Goal: Task Accomplishment & Management: Use online tool/utility

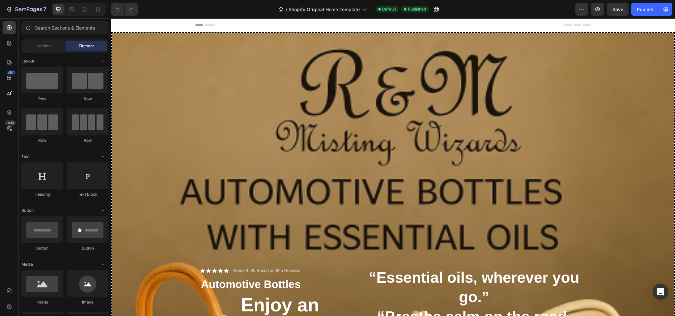
click at [206, 25] on icon at bounding box center [209, 25] width 11 height 3
drag, startPoint x: 49, startPoint y: 181, endPoint x: 357, endPoint y: 16, distance: 349.4
click at [357, 0] on div "7 / Shopify Original Home Template View in Home Page list Default Published Pre…" at bounding box center [337, 0] width 675 height 0
drag, startPoint x: 468, startPoint y: 35, endPoint x: 363, endPoint y: 21, distance: 106.3
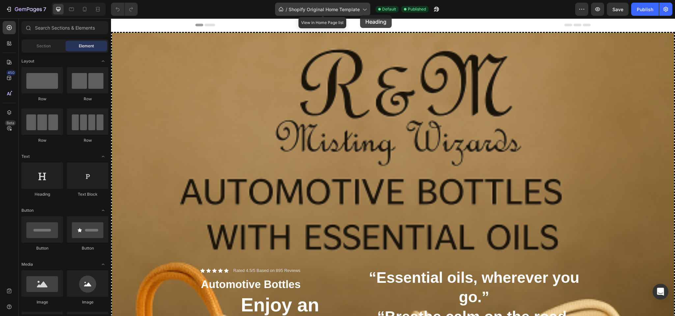
drag, startPoint x: 43, startPoint y: 178, endPoint x: 360, endPoint y: 15, distance: 356.6
click at [360, 0] on div "7 / Shopify Original Home Template View in Home Page list Default Published Pre…" at bounding box center [337, 0] width 675 height 0
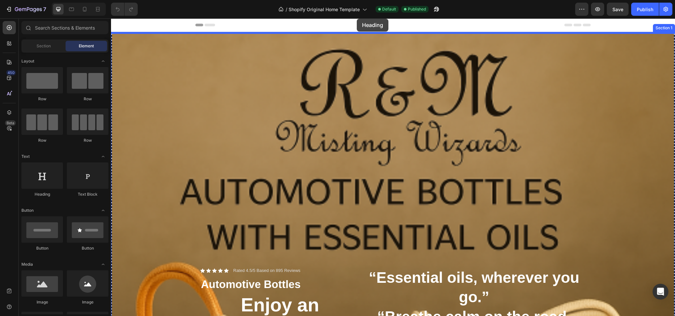
drag, startPoint x: 158, startPoint y: 206, endPoint x: 357, endPoint y: 19, distance: 272.8
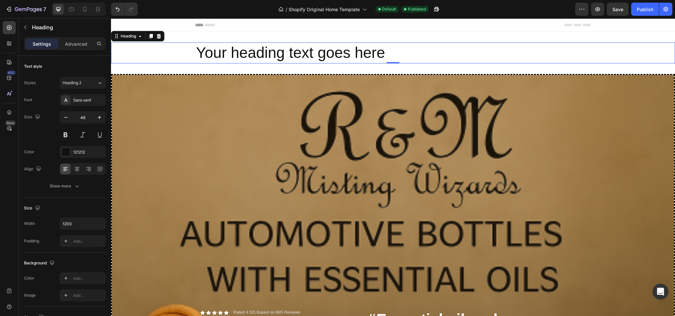
click at [395, 50] on h2 "Your heading text goes here" at bounding box center [392, 52] width 395 height 21
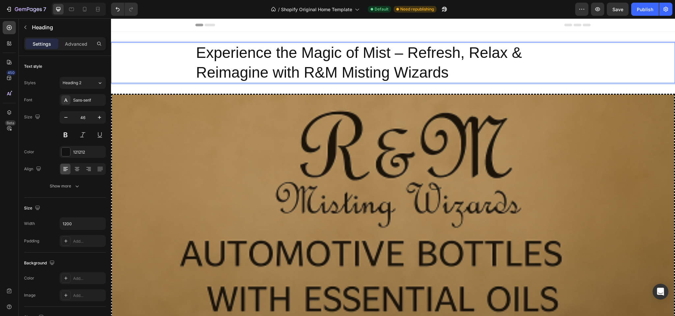
click at [402, 50] on p "Experience the Magic of Mist – Refresh, Relax & Reimagine with R&M Misting Wiza…" at bounding box center [393, 63] width 394 height 40
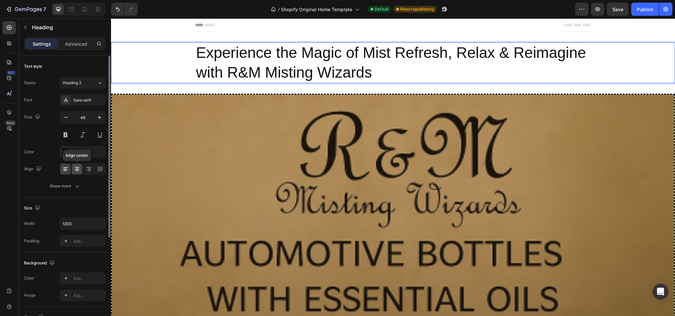
click at [79, 167] on icon at bounding box center [77, 169] width 7 height 7
click at [87, 168] on icon at bounding box center [88, 167] width 5 height 1
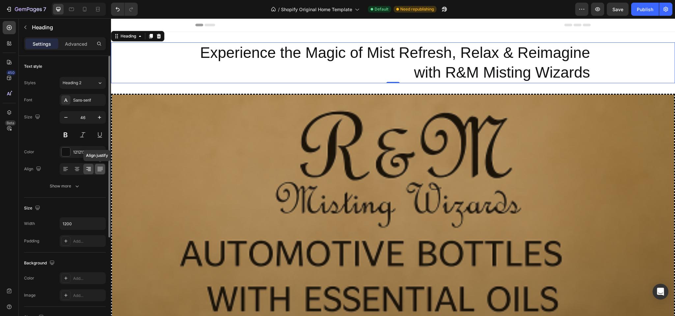
click at [102, 168] on icon at bounding box center [100, 169] width 7 height 7
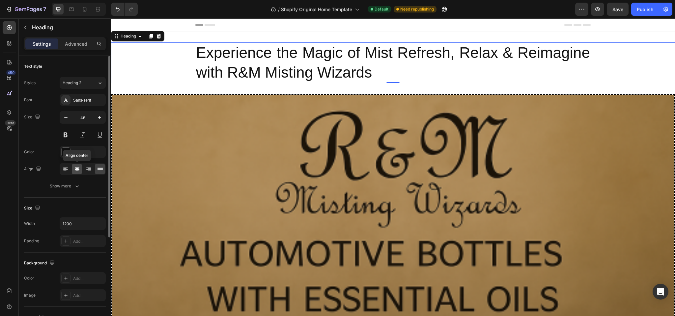
click at [74, 168] on icon at bounding box center [77, 169] width 7 height 7
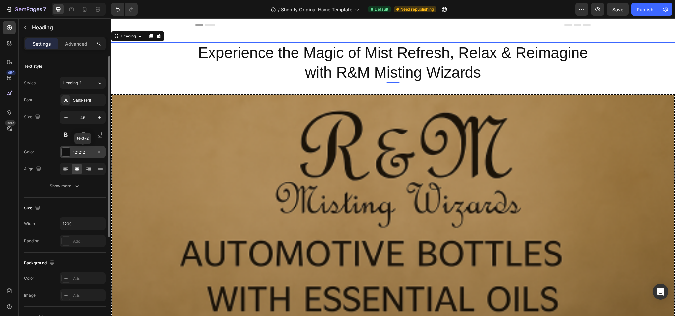
click at [66, 153] on div at bounding box center [66, 152] width 9 height 9
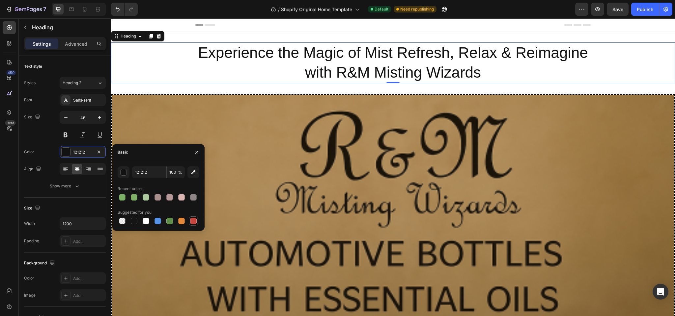
click at [193, 222] on div at bounding box center [193, 221] width 7 height 7
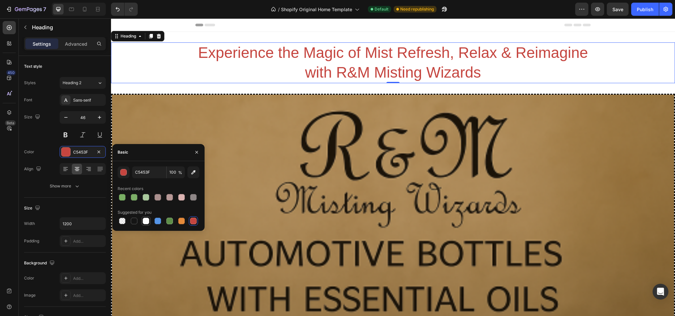
click at [145, 219] on div at bounding box center [146, 221] width 7 height 7
type input "FFFFFF"
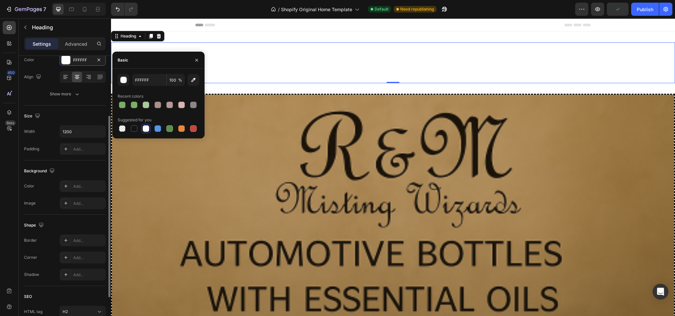
scroll to position [101, 0]
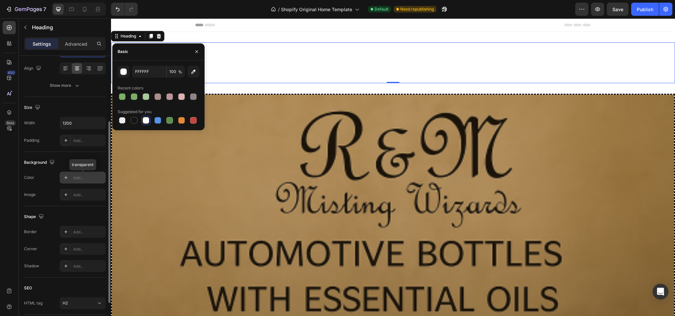
click at [65, 178] on icon at bounding box center [65, 177] width 5 height 5
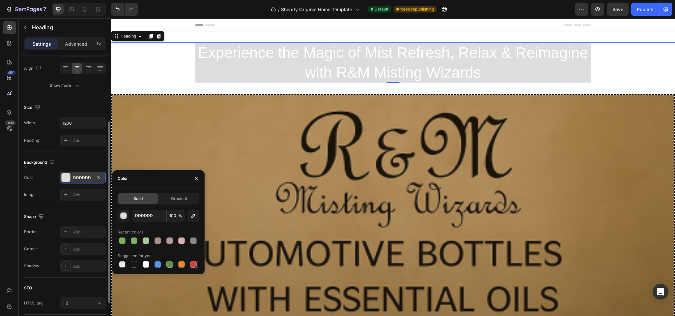
click at [194, 264] on div at bounding box center [193, 264] width 7 height 7
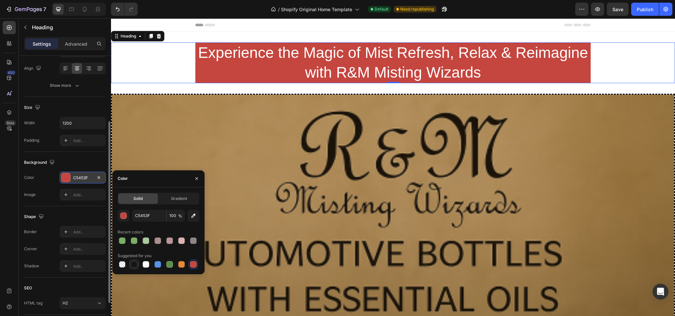
click at [135, 264] on div at bounding box center [134, 264] width 7 height 7
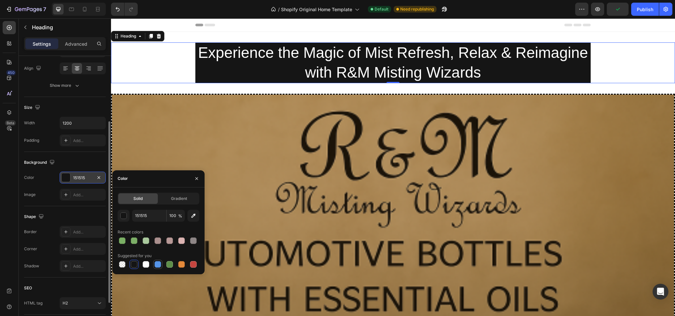
click at [156, 265] on div at bounding box center [157, 264] width 7 height 7
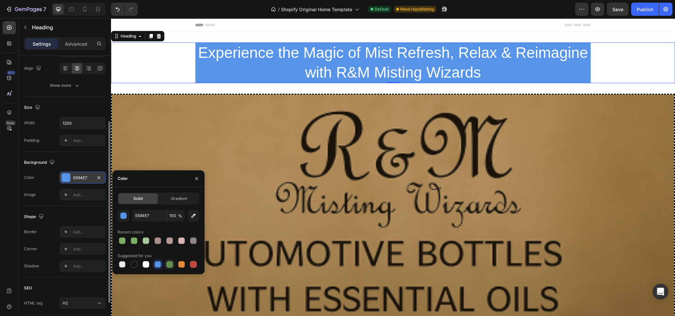
click at [167, 265] on div at bounding box center [169, 264] width 7 height 7
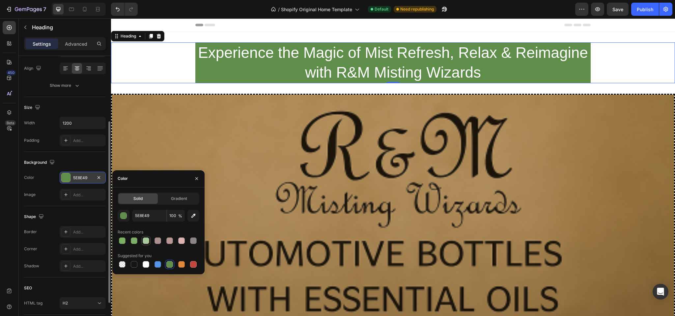
click at [143, 239] on div at bounding box center [146, 241] width 7 height 7
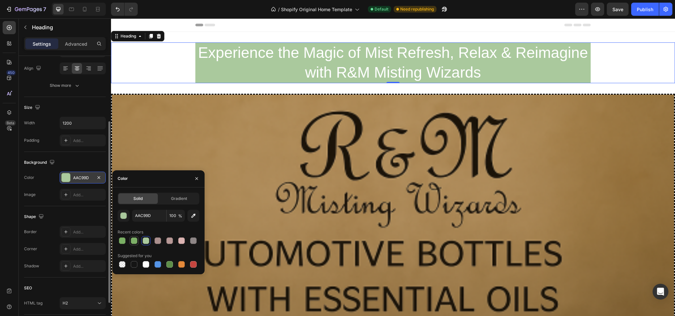
click at [135, 238] on div at bounding box center [134, 241] width 7 height 7
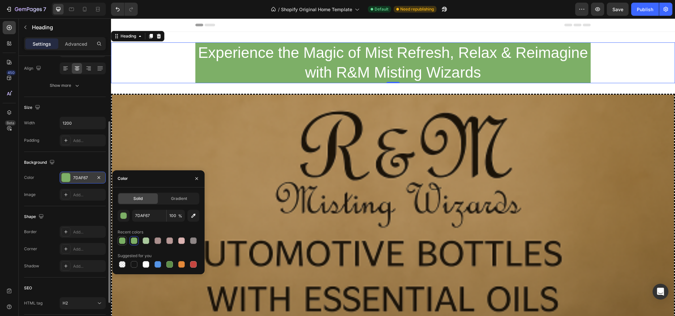
click at [119, 239] on div at bounding box center [122, 241] width 7 height 7
click at [194, 241] on div at bounding box center [193, 241] width 7 height 7
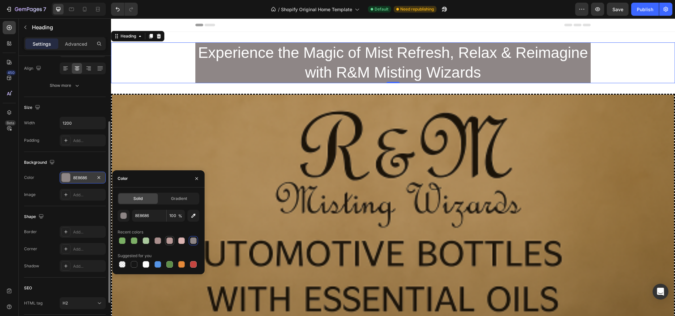
click at [170, 240] on div at bounding box center [169, 241] width 7 height 7
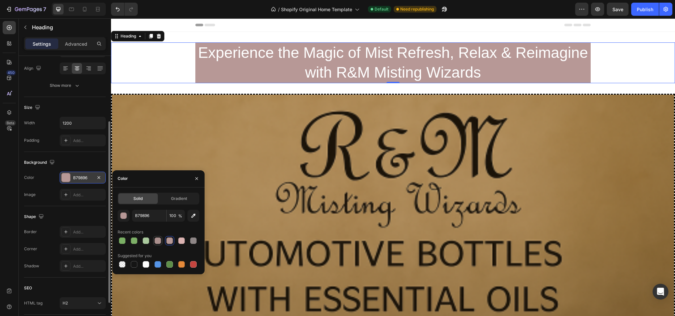
click at [155, 239] on div at bounding box center [157, 241] width 7 height 7
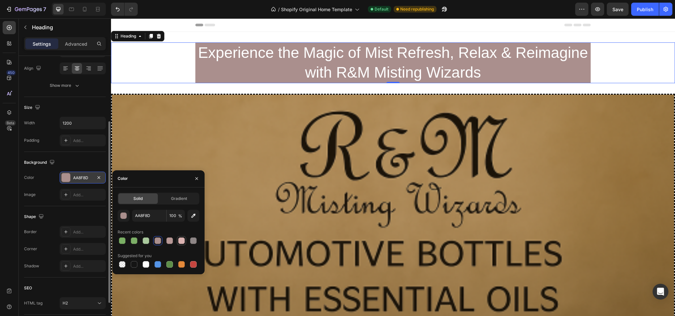
click at [182, 239] on div at bounding box center [181, 241] width 7 height 7
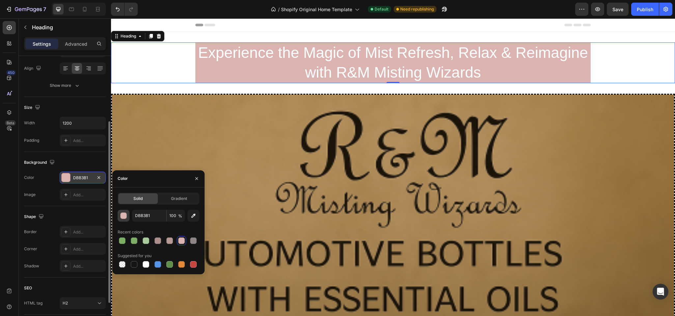
click at [122, 213] on div "button" at bounding box center [124, 216] width 7 height 7
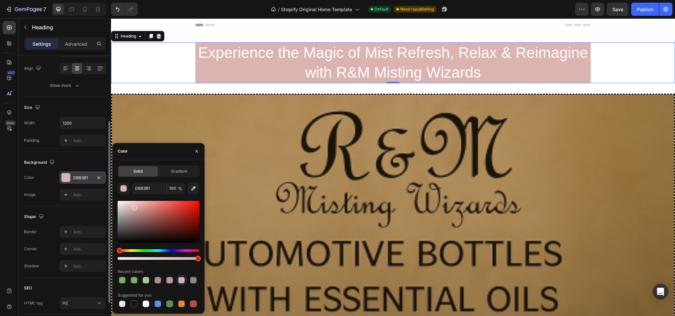
click at [149, 219] on div at bounding box center [159, 222] width 82 height 42
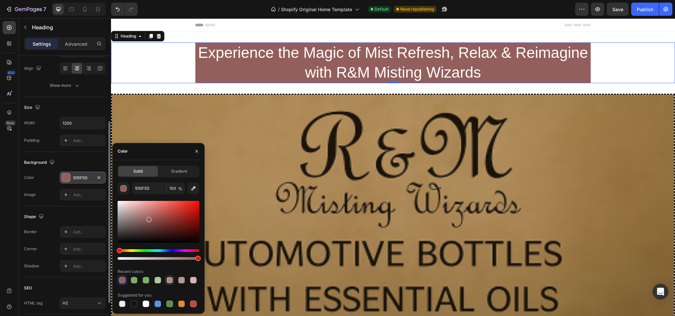
click at [167, 278] on div at bounding box center [169, 280] width 7 height 7
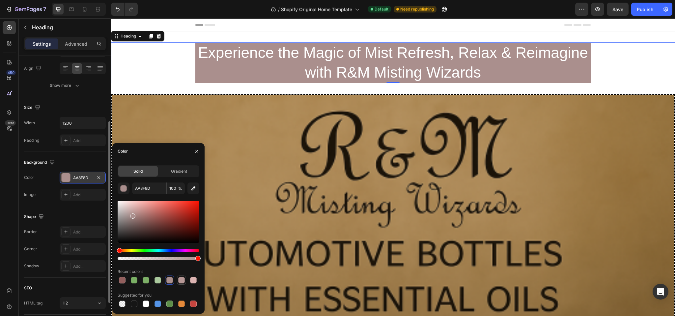
click at [181, 279] on div at bounding box center [181, 280] width 7 height 7
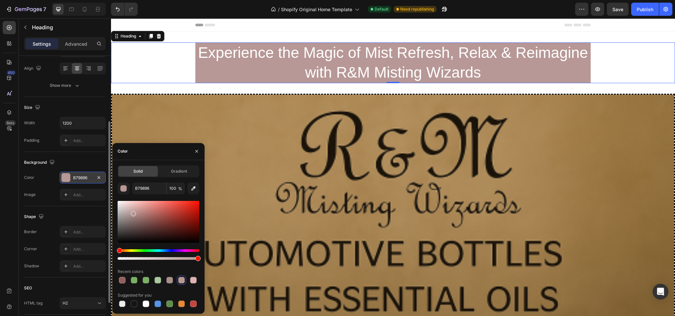
click at [164, 232] on div at bounding box center [159, 222] width 82 height 42
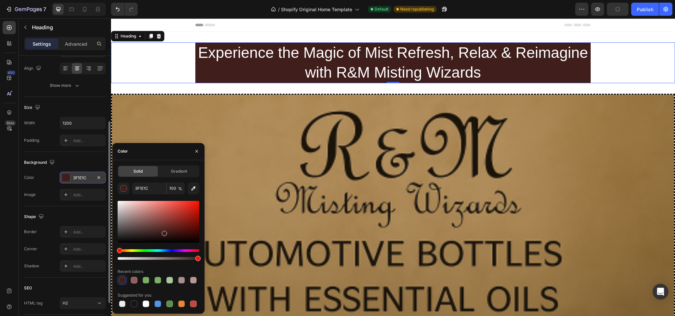
click at [156, 220] on div at bounding box center [159, 222] width 82 height 42
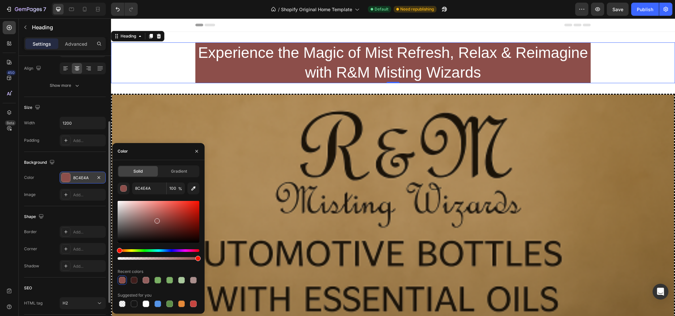
click at [143, 208] on div at bounding box center [159, 222] width 82 height 42
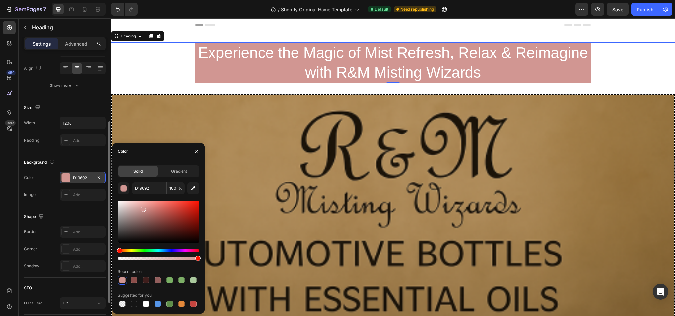
click at [148, 219] on div at bounding box center [159, 222] width 82 height 42
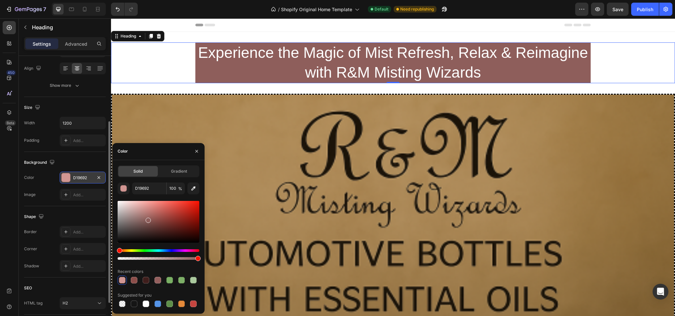
type input "8E5E5B"
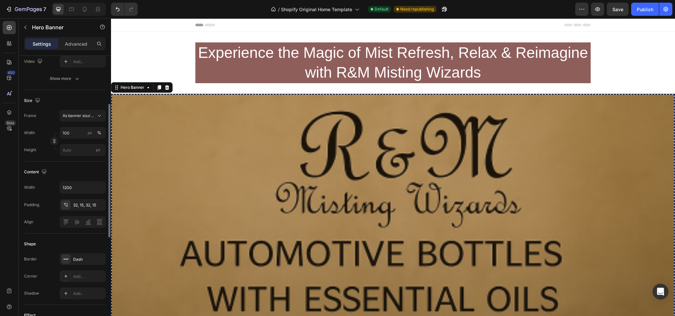
scroll to position [0, 0]
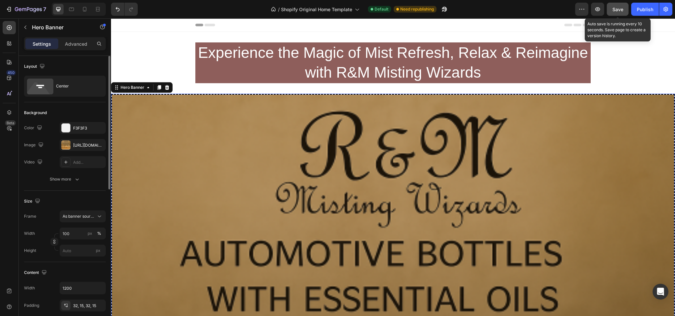
click at [617, 7] on span "Save" at bounding box center [617, 10] width 11 height 6
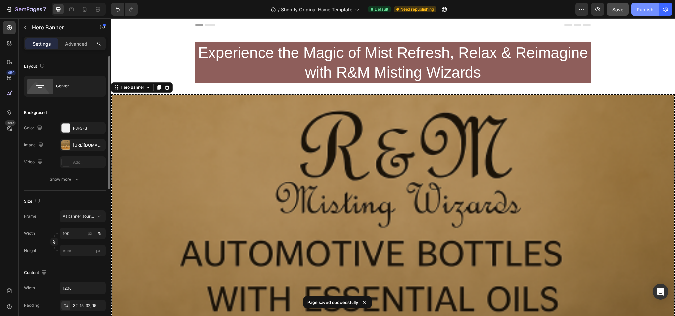
click at [638, 7] on div "Publish" at bounding box center [645, 9] width 16 height 7
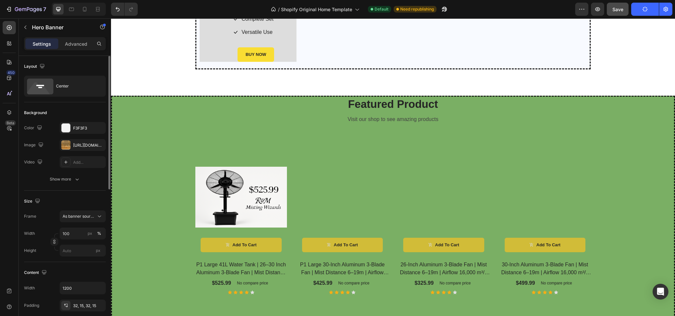
scroll to position [1006, 0]
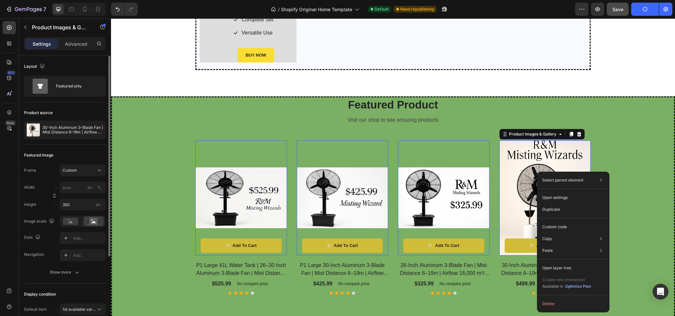
click at [547, 156] on img at bounding box center [545, 198] width 92 height 137
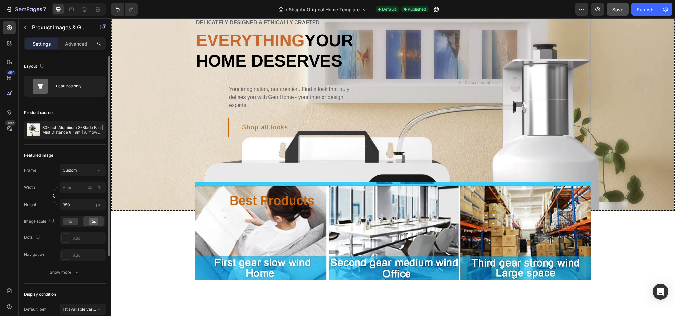
scroll to position [2411, 0]
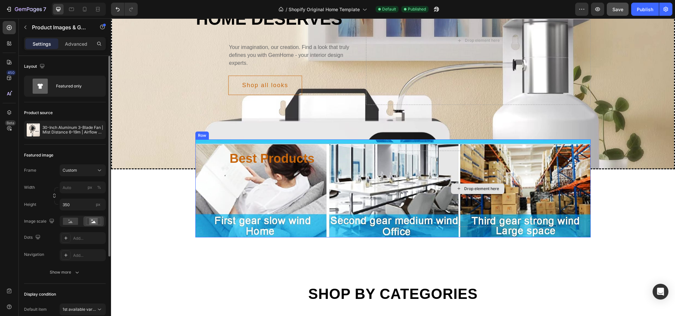
click at [525, 175] on div "Drop element here" at bounding box center [477, 189] width 159 height 76
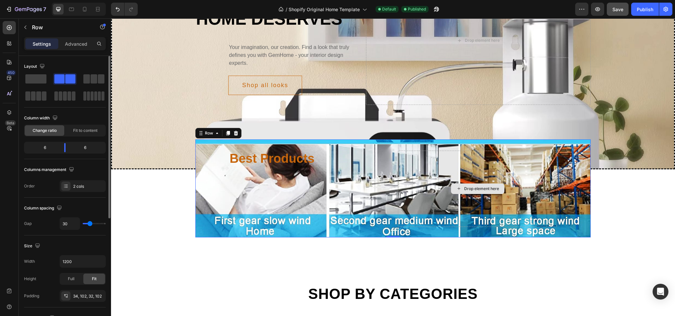
click at [399, 194] on div "Drop element here" at bounding box center [477, 189] width 159 height 76
click at [411, 238] on div "Best Products Heading Drop element here Row 0" at bounding box center [392, 189] width 395 height 98
click at [391, 238] on div "Best Products Heading Drop element here Row 0" at bounding box center [392, 189] width 395 height 98
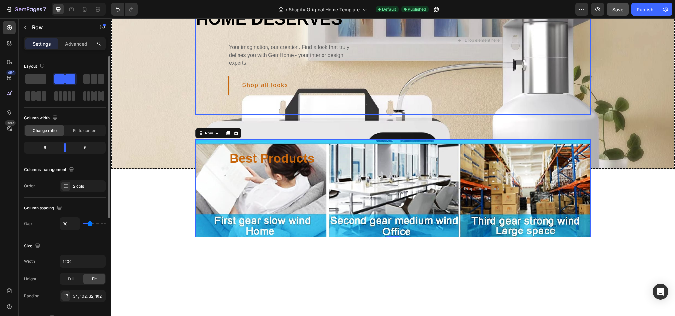
scroll to position [2329, 0]
